Goal: Task Accomplishment & Management: Complete application form

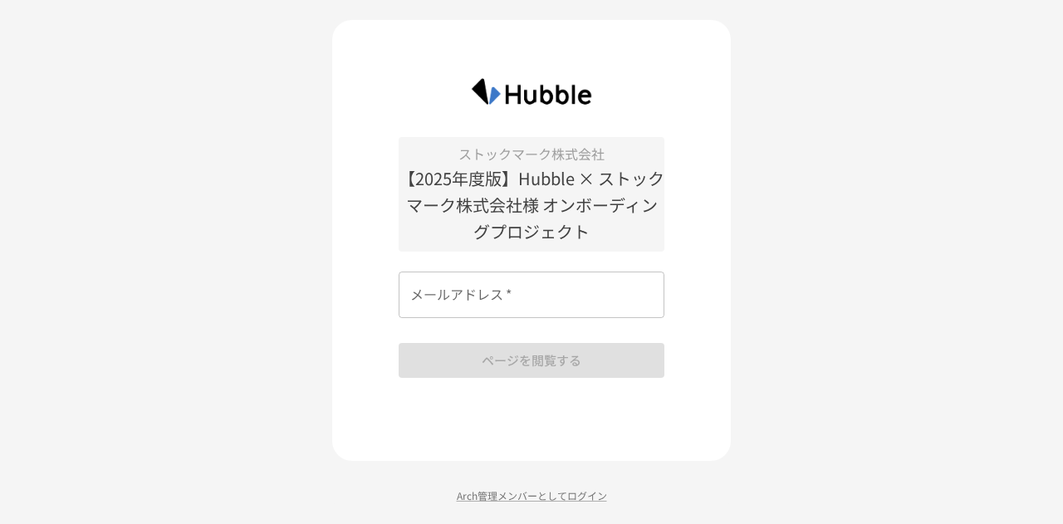
click at [523, 287] on input "メールアドレス   *" at bounding box center [532, 295] width 266 height 47
type input "**********"
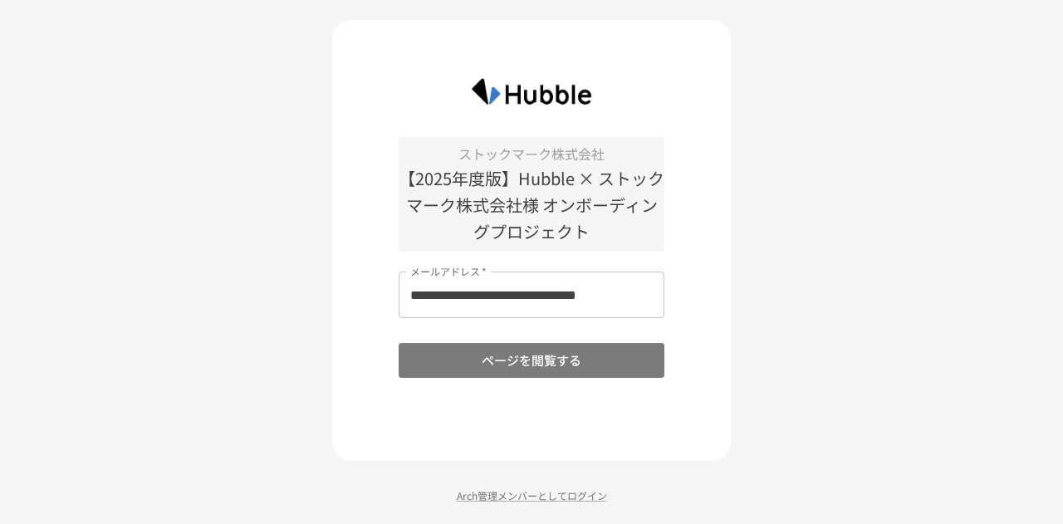
click at [478, 360] on button "ページを閲覧する" at bounding box center [532, 360] width 266 height 35
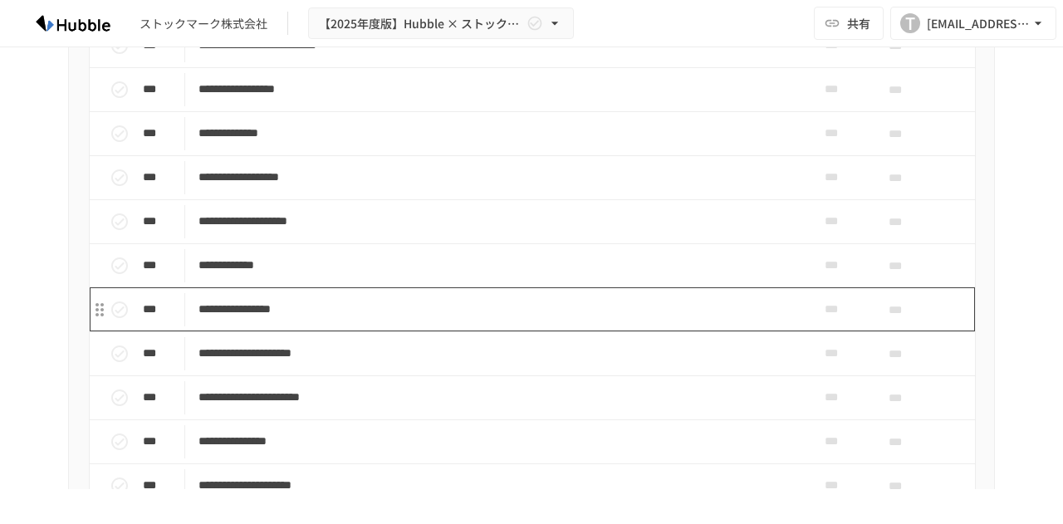
scroll to position [1578, 0]
